Goal: Task Accomplishment & Management: Manage account settings

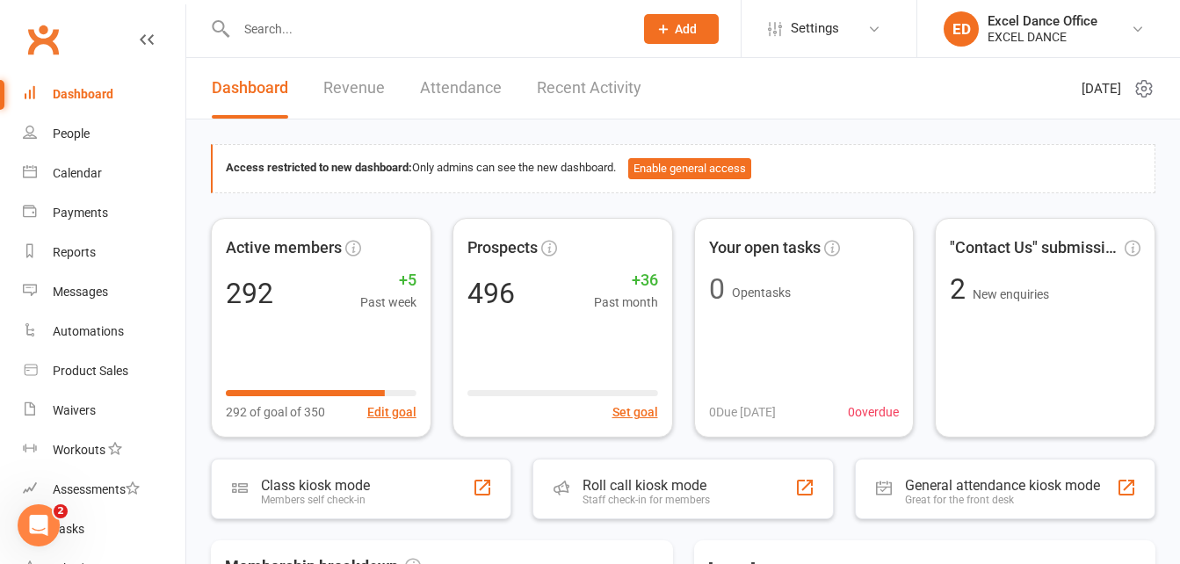
click at [264, 25] on input "text" at bounding box center [426, 29] width 390 height 25
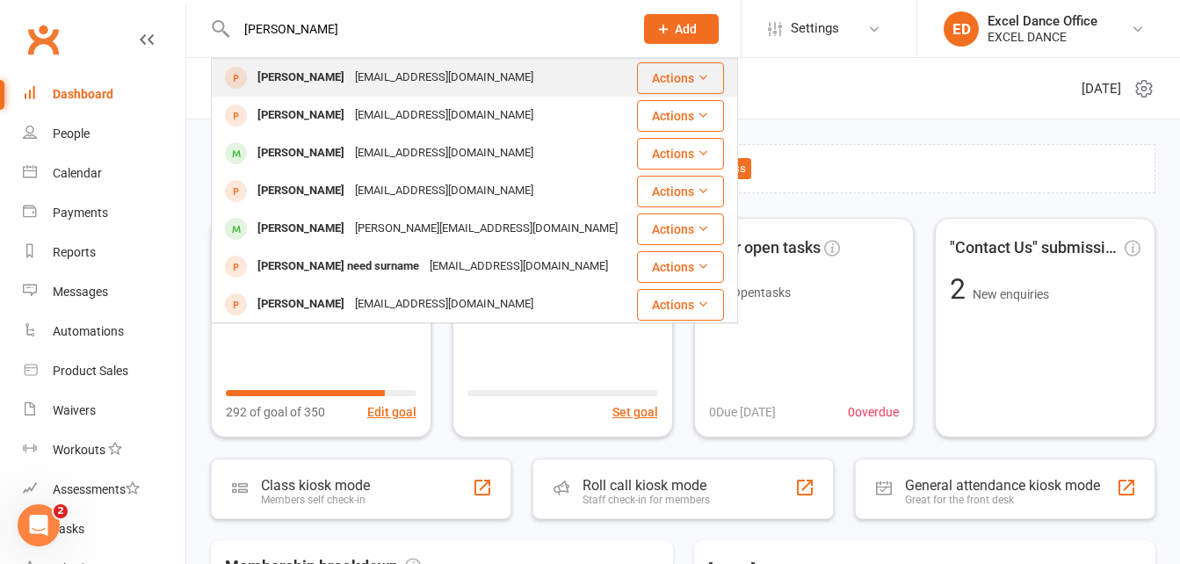
type input "[PERSON_NAME]"
click at [350, 71] on div "[EMAIL_ADDRESS][DOMAIN_NAME]" at bounding box center [444, 77] width 189 height 25
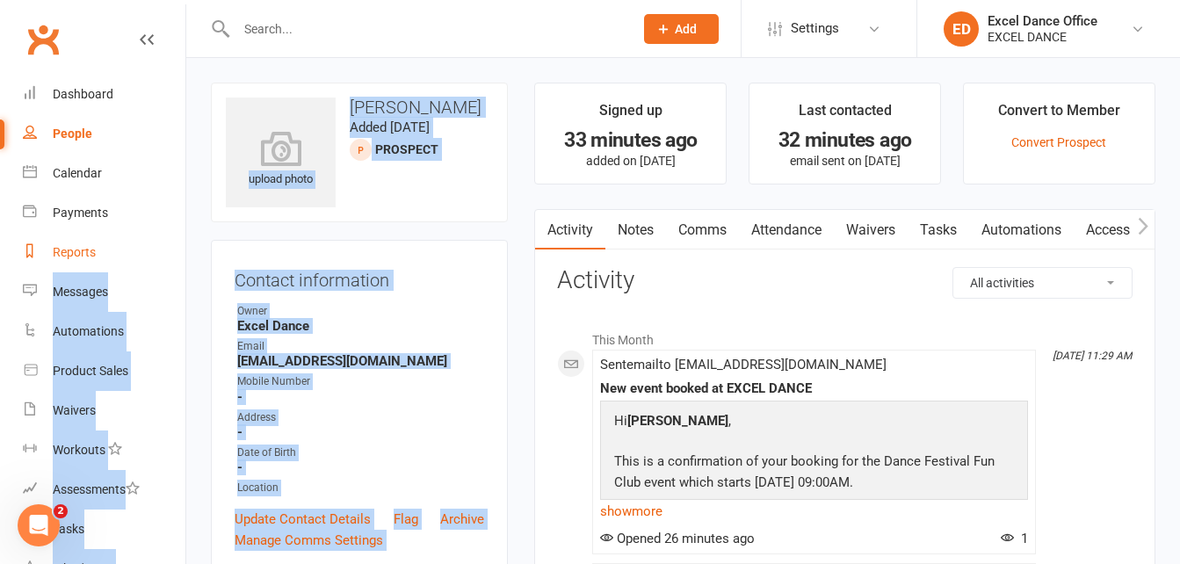
drag, startPoint x: 525, startPoint y: 121, endPoint x: 104, endPoint y: 263, distance: 444.8
click at [407, 225] on contact-information "upload photo [PERSON_NAME] Added [DATE] prospect Contact information Owner Exce…" at bounding box center [359, 329] width 297 height 492
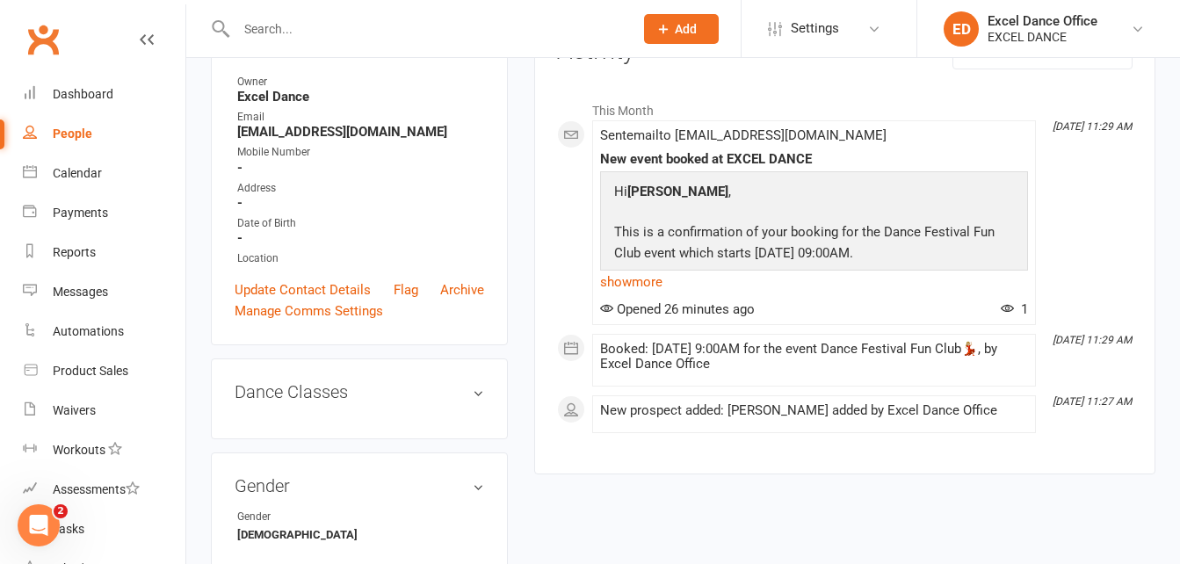
scroll to position [233, 0]
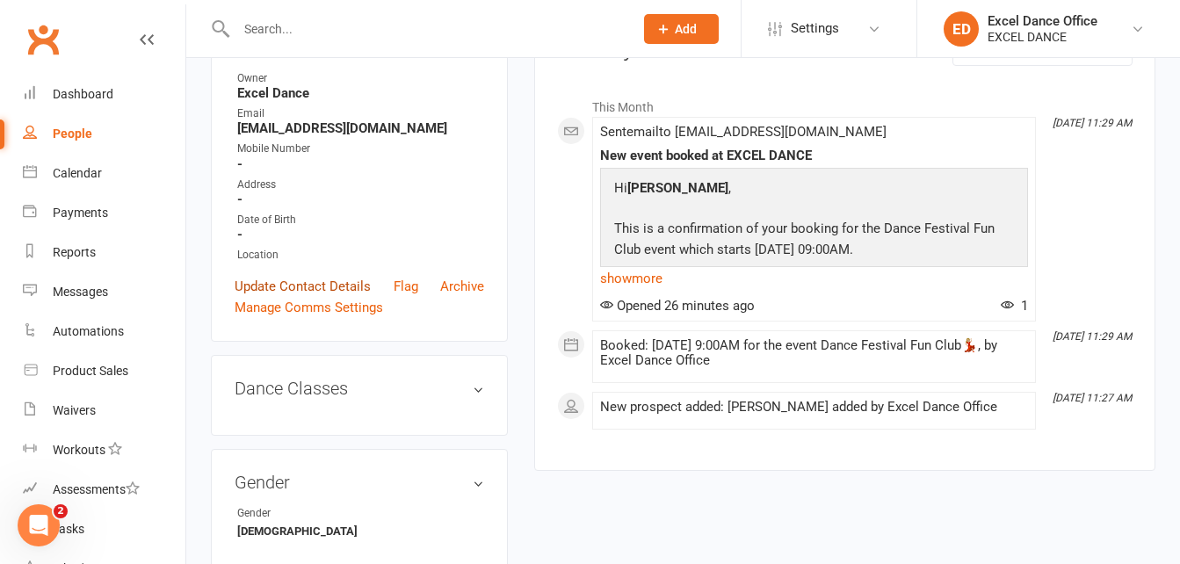
click at [305, 288] on link "Update Contact Details" at bounding box center [303, 286] width 136 height 21
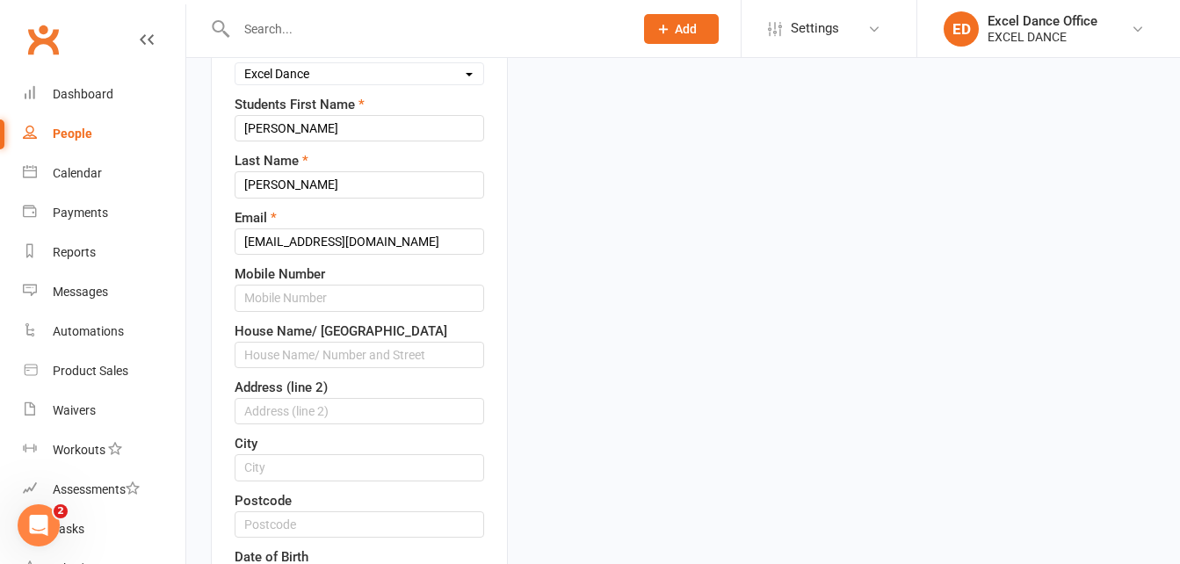
scroll to position [259, 0]
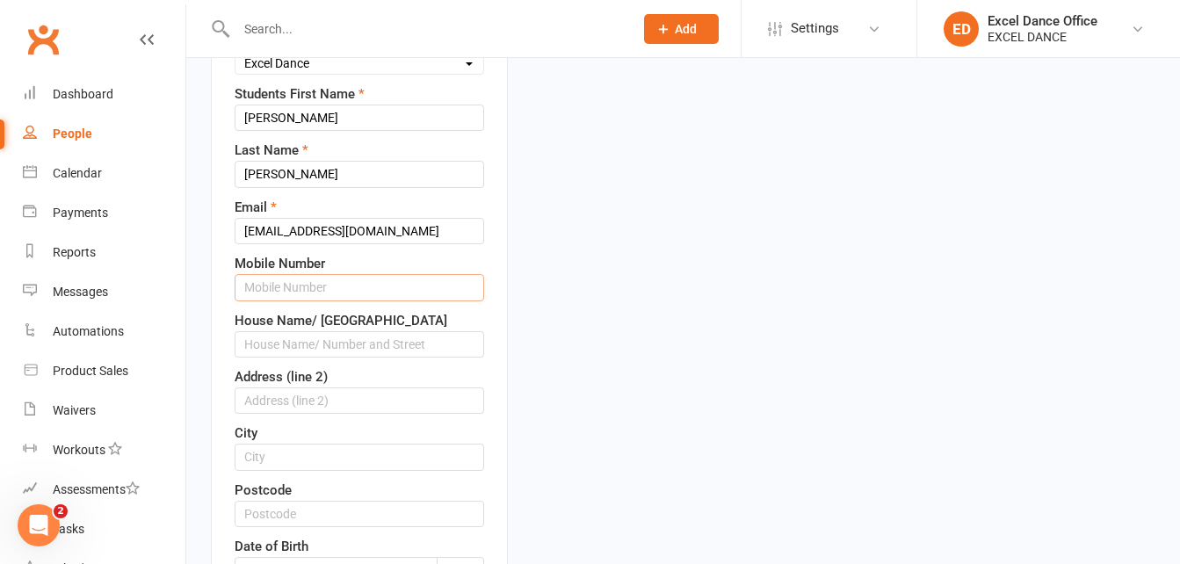
paste input "07892799563"
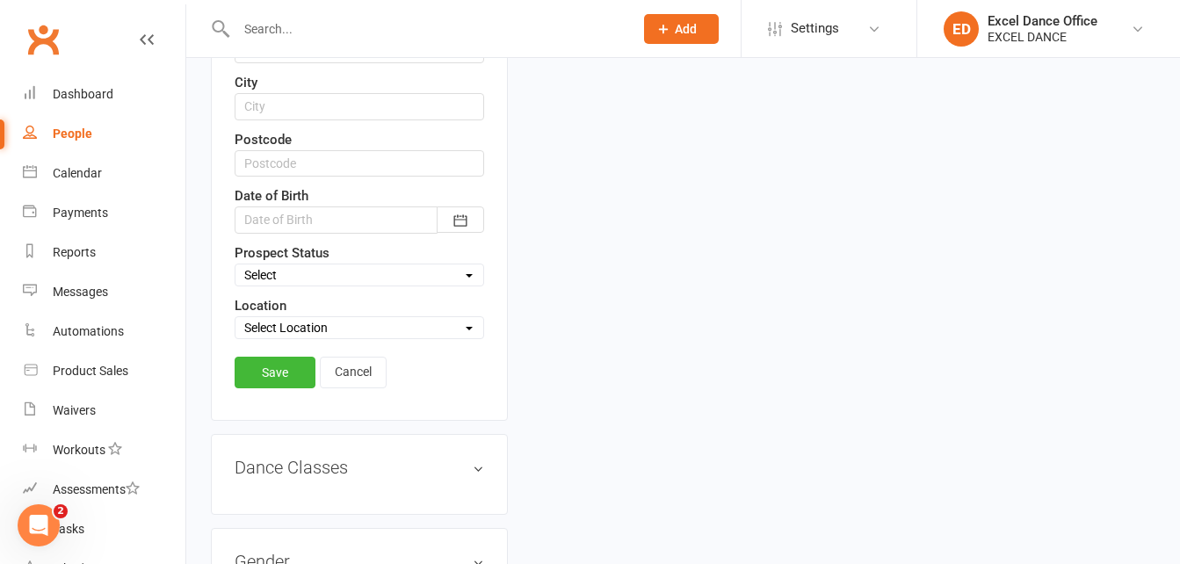
scroll to position [734, 0]
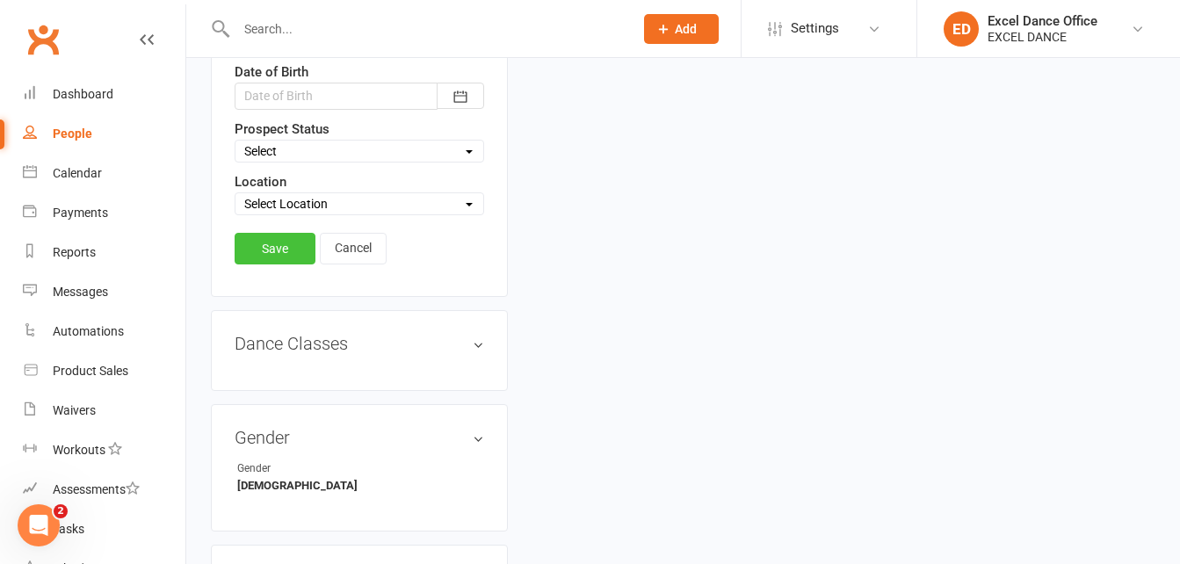
type input "07892799563"
click at [300, 246] on link "Save" at bounding box center [275, 249] width 81 height 32
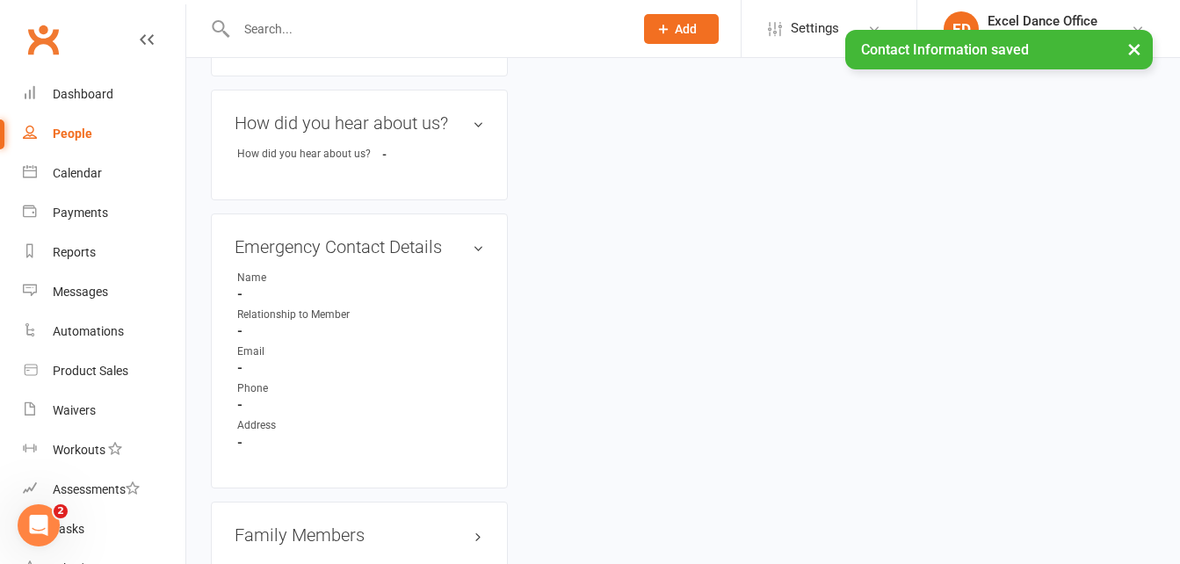
click at [267, 30] on div "× Contact Information saved" at bounding box center [578, 30] width 1157 height 0
click at [268, 27] on input "text" at bounding box center [426, 29] width 390 height 25
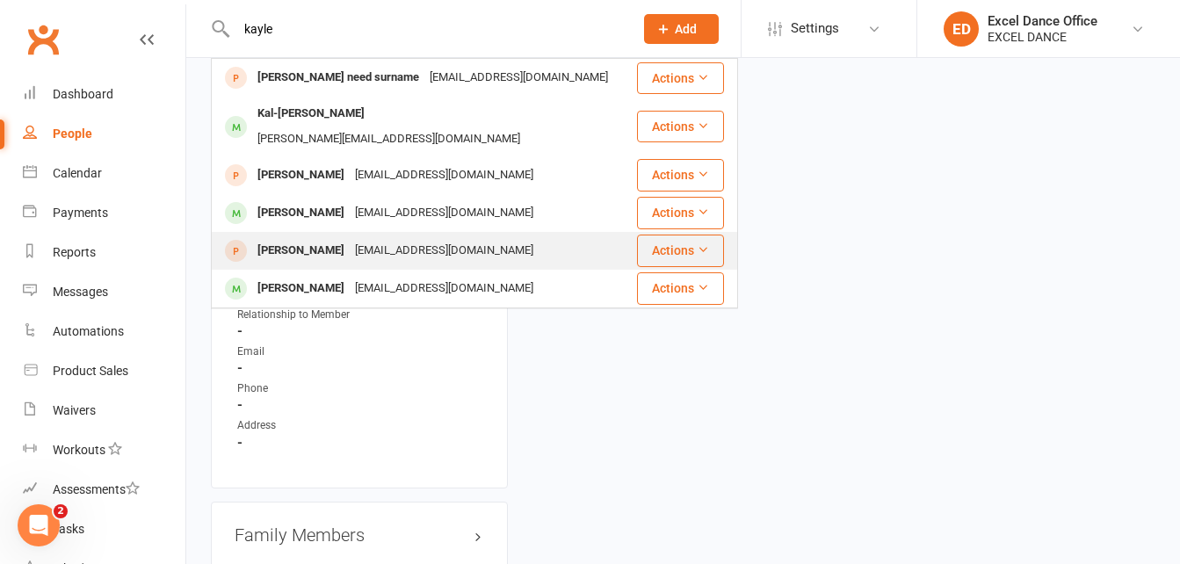
type input "kayle"
click at [320, 238] on div "[PERSON_NAME]" at bounding box center [301, 250] width 98 height 25
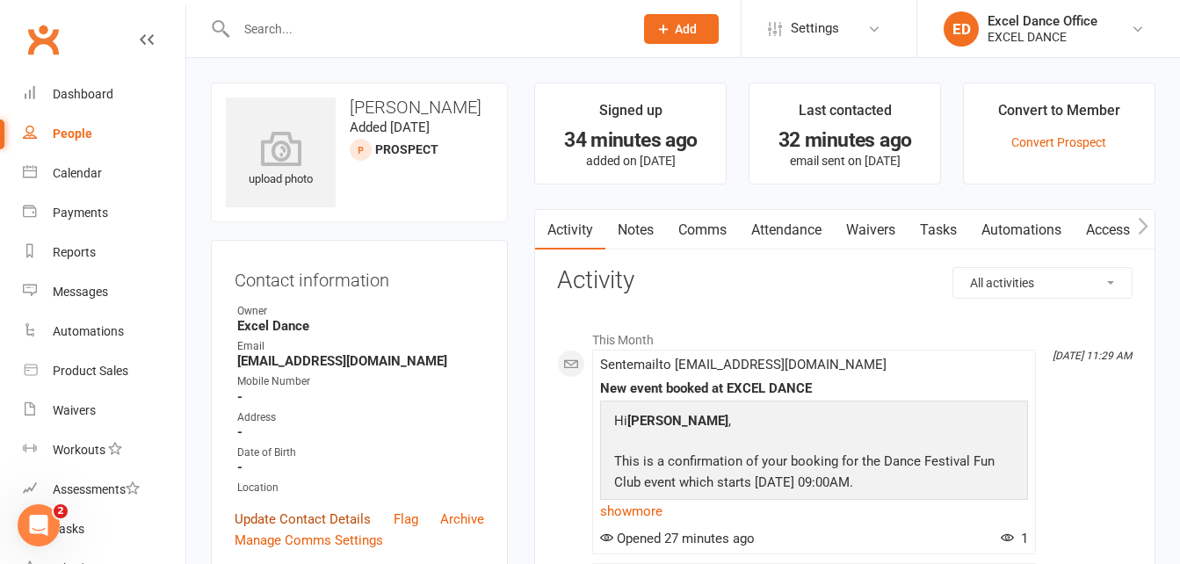
click at [331, 512] on link "Update Contact Details" at bounding box center [303, 519] width 136 height 21
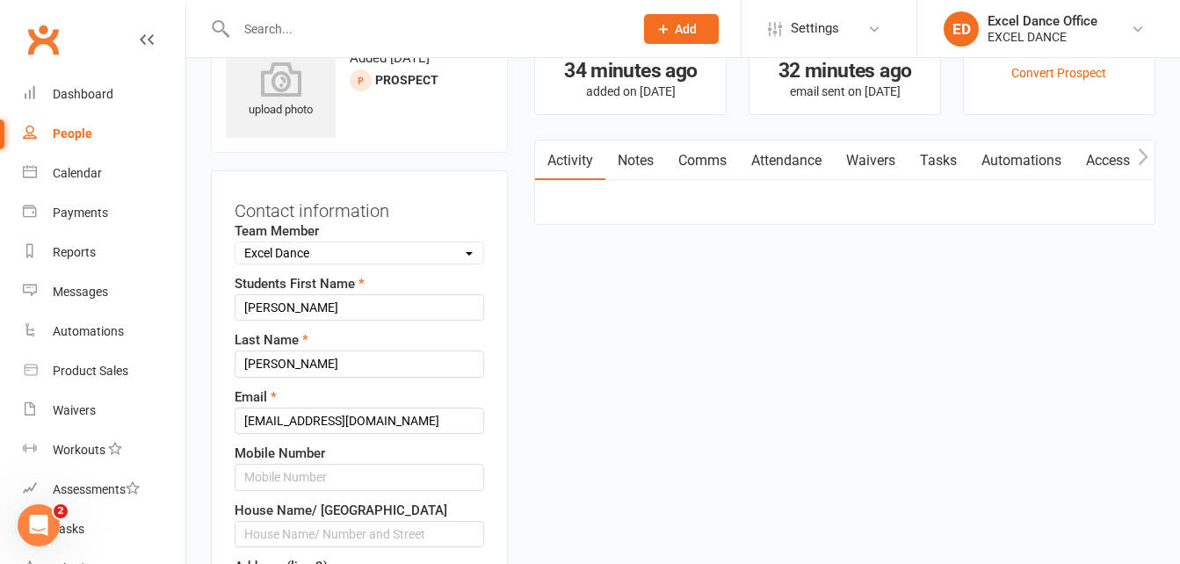
scroll to position [83, 0]
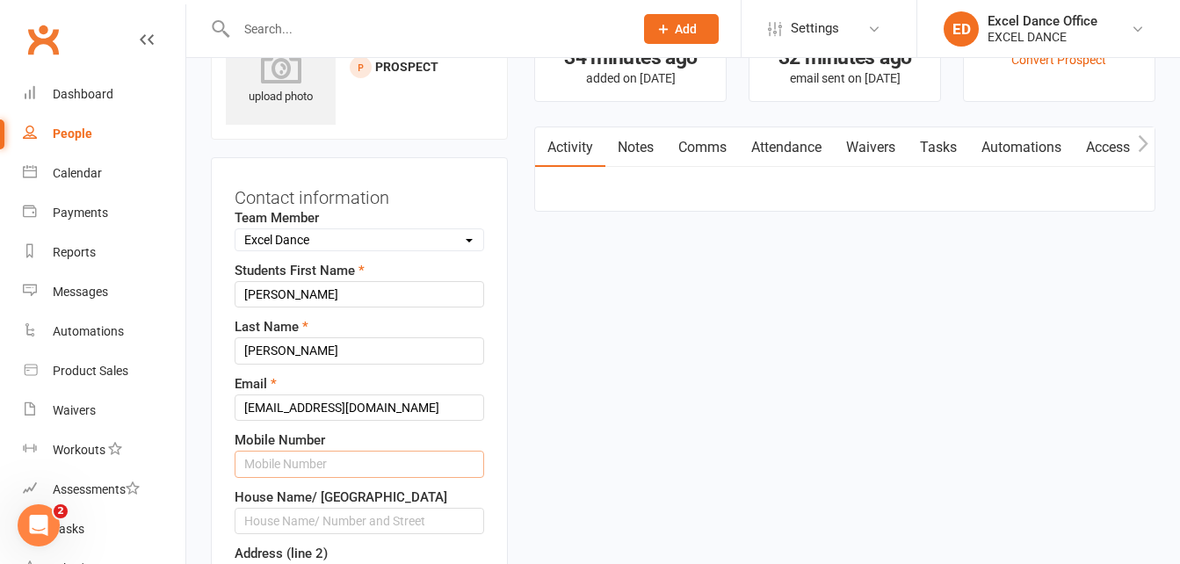
paste input "07892799563"
type input "07892799563"
drag, startPoint x: 1178, startPoint y: 122, endPoint x: 1195, endPoint y: 202, distance: 81.7
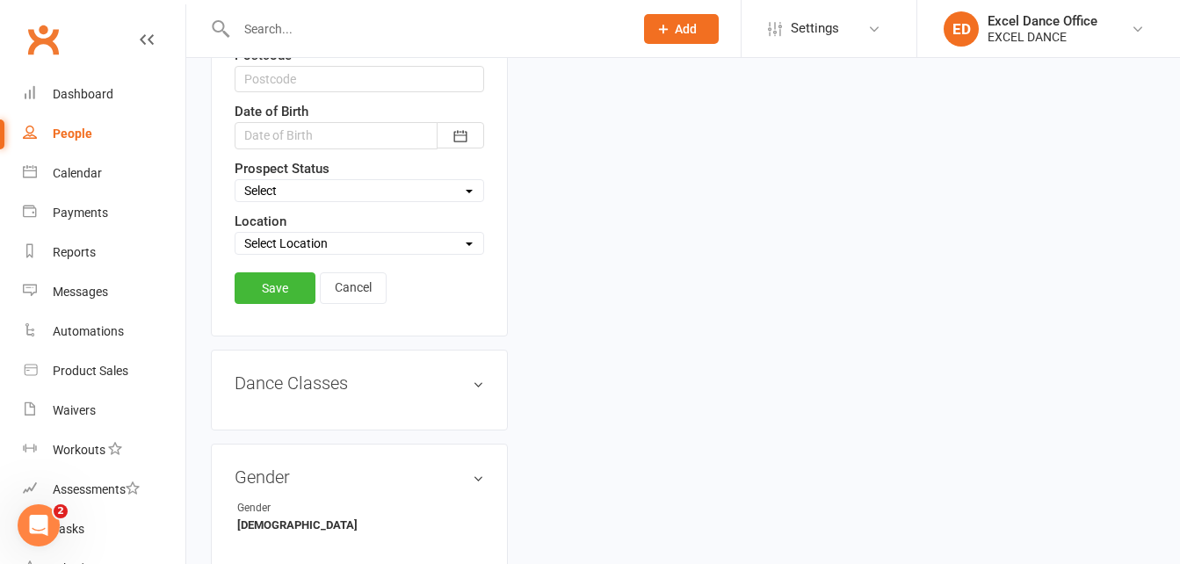
scroll to position [811, 0]
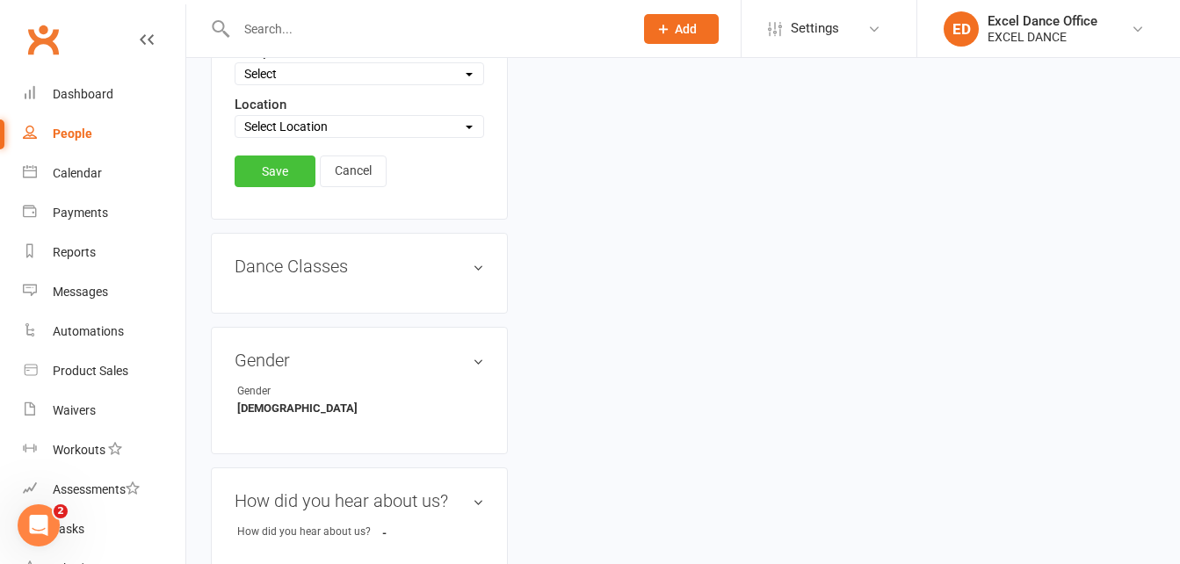
click at [268, 171] on link "Save" at bounding box center [275, 172] width 81 height 32
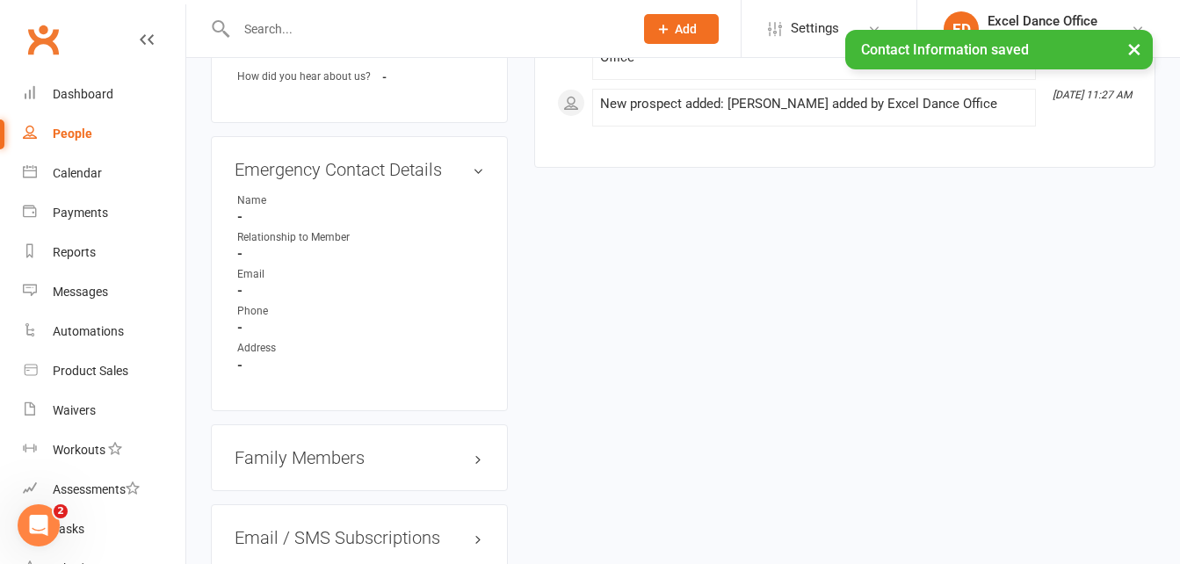
click at [84, 134] on div "People" at bounding box center [73, 134] width 40 height 14
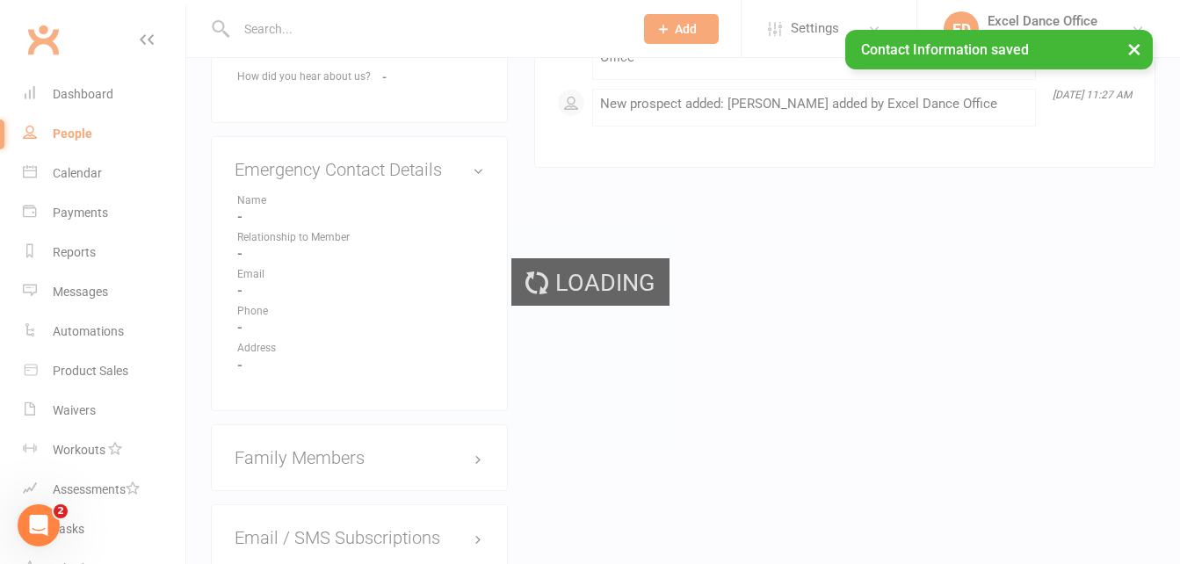
select select "100"
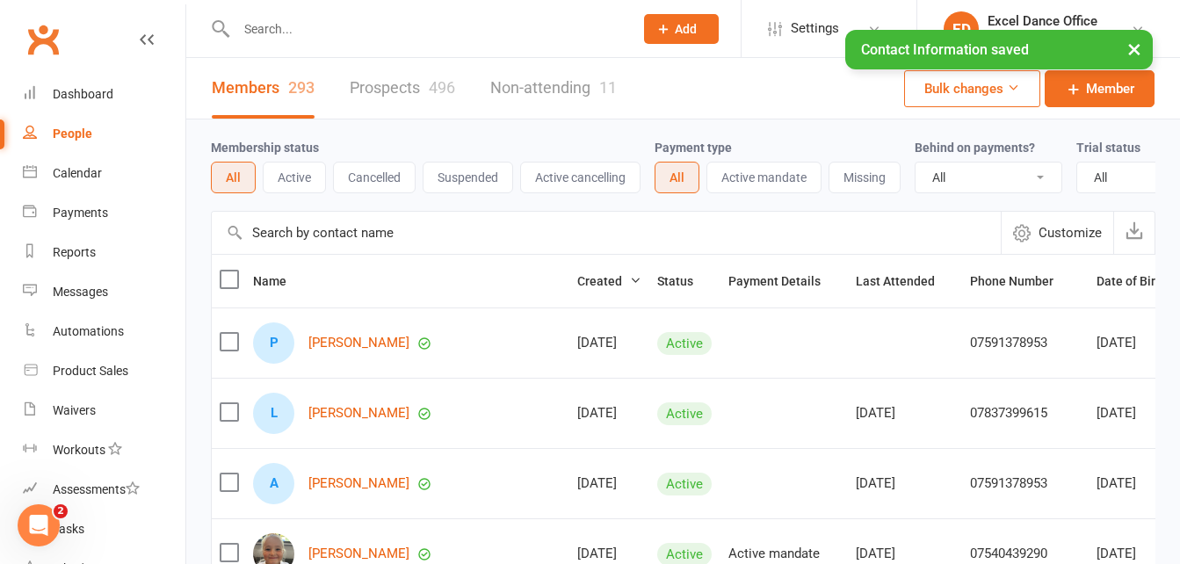
click at [246, 27] on input "text" at bounding box center [426, 29] width 390 height 25
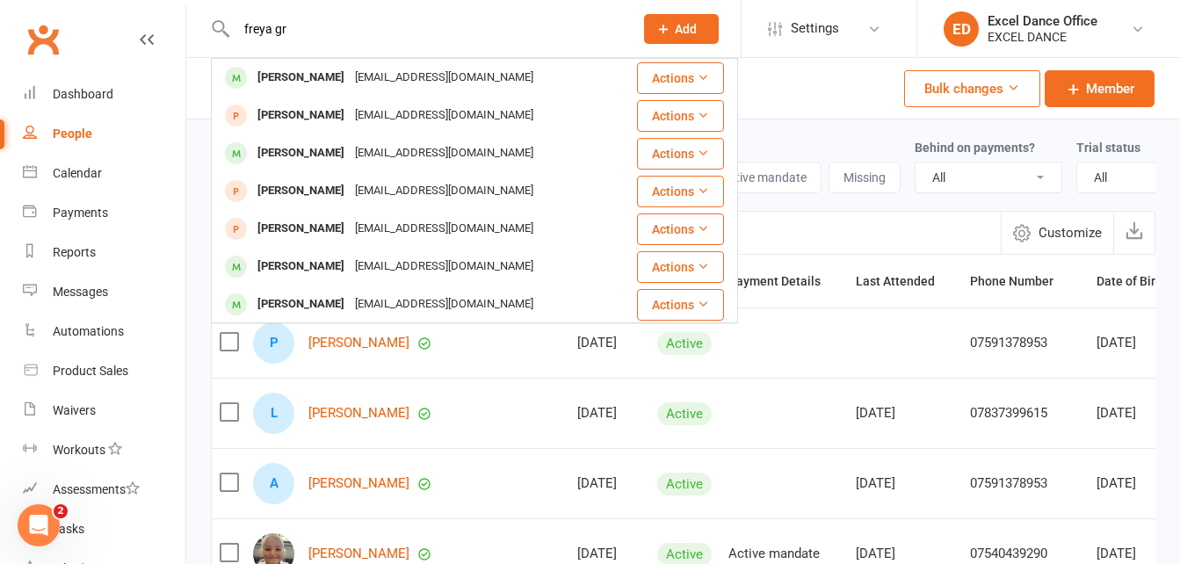
type input "freya gr"
click at [350, 112] on div "[EMAIL_ADDRESS][DOMAIN_NAME]" at bounding box center [444, 115] width 189 height 25
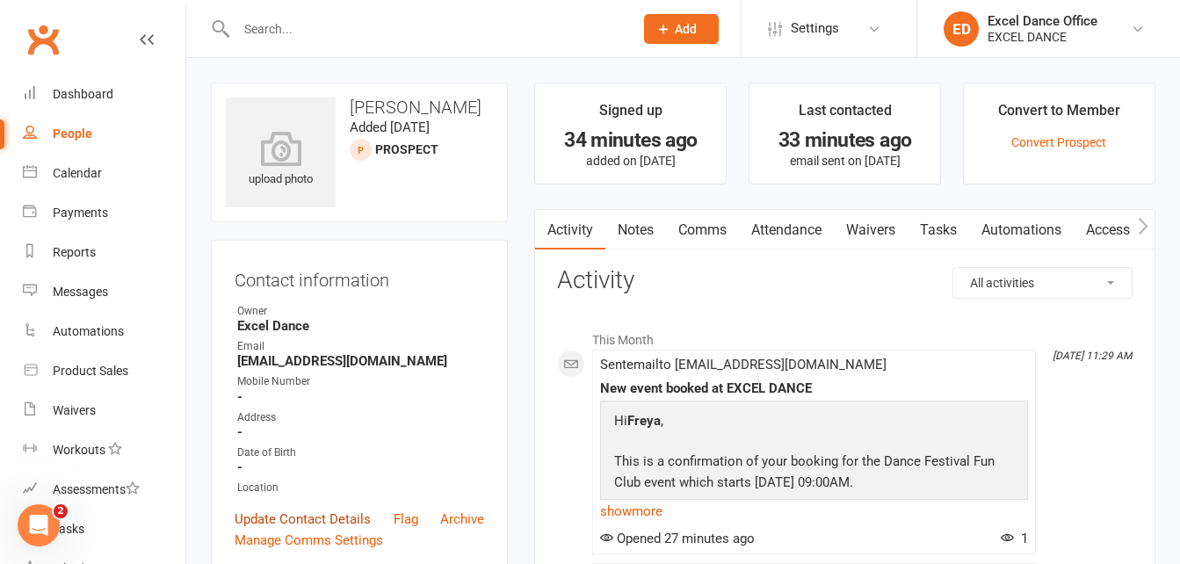
click at [337, 512] on link "Update Contact Details" at bounding box center [303, 519] width 136 height 21
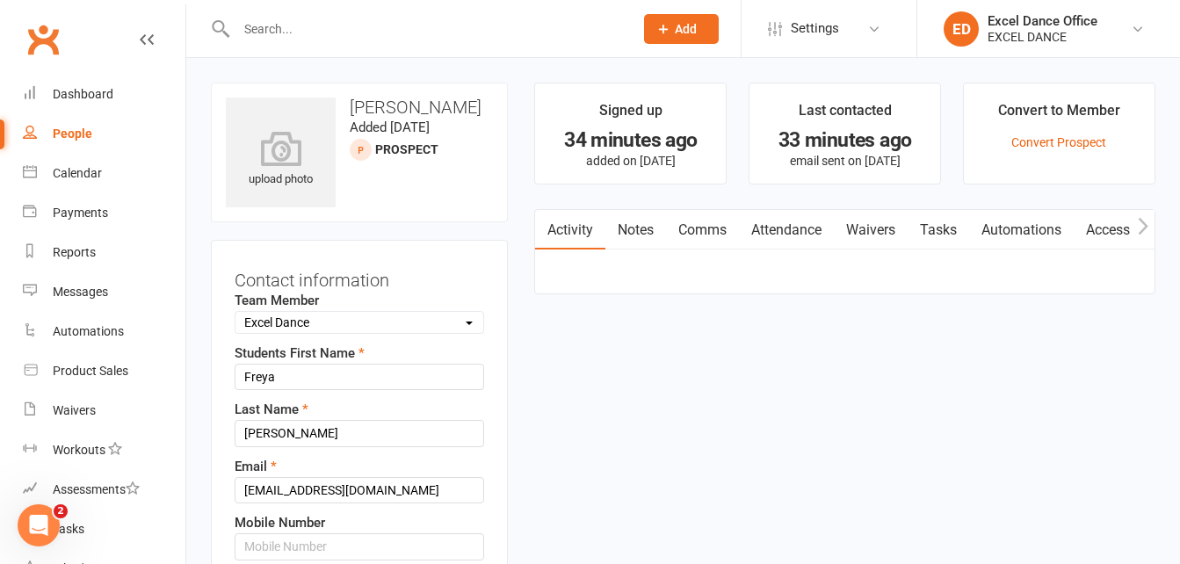
scroll to position [83, 0]
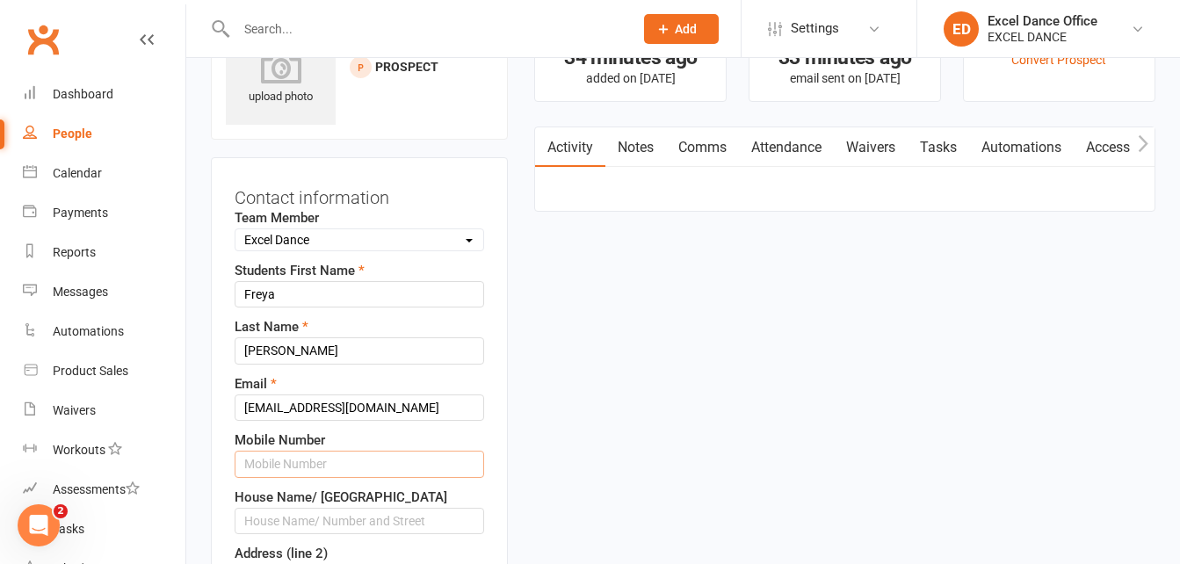
click at [328, 460] on input "text" at bounding box center [360, 464] width 250 height 26
paste input "07871 923396"
type input "07871 923396"
click at [233, 412] on div "Contact information Team Member Select Team Member Excel Dance Office [PERSON_N…" at bounding box center [359, 552] width 297 height 791
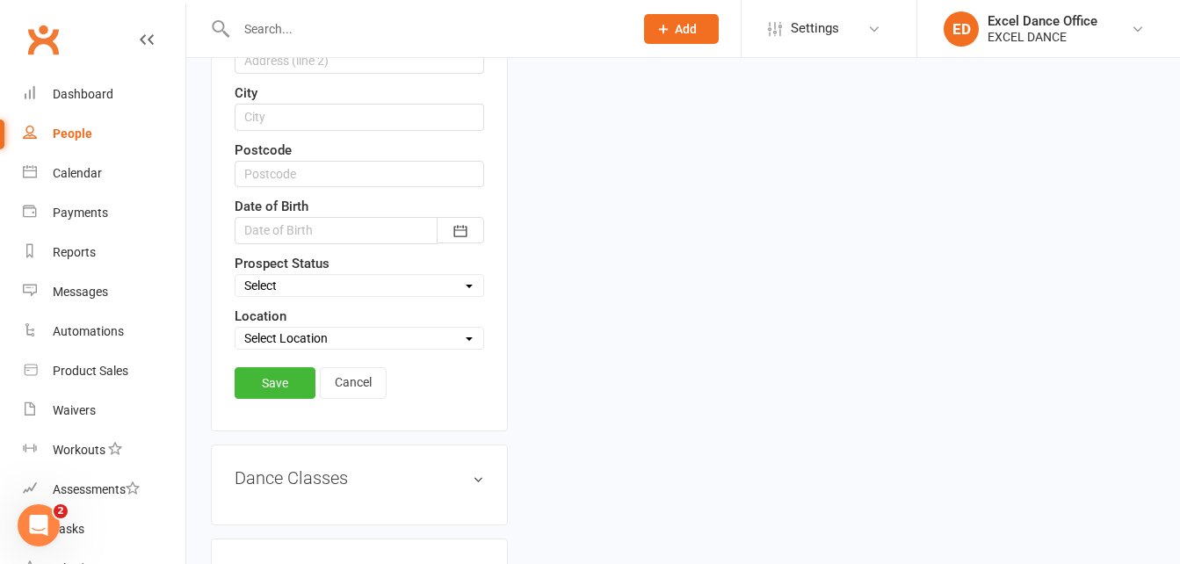
scroll to position [603, 0]
click at [257, 382] on link "Save" at bounding box center [275, 380] width 81 height 32
